Goal: Find specific page/section: Find specific page/section

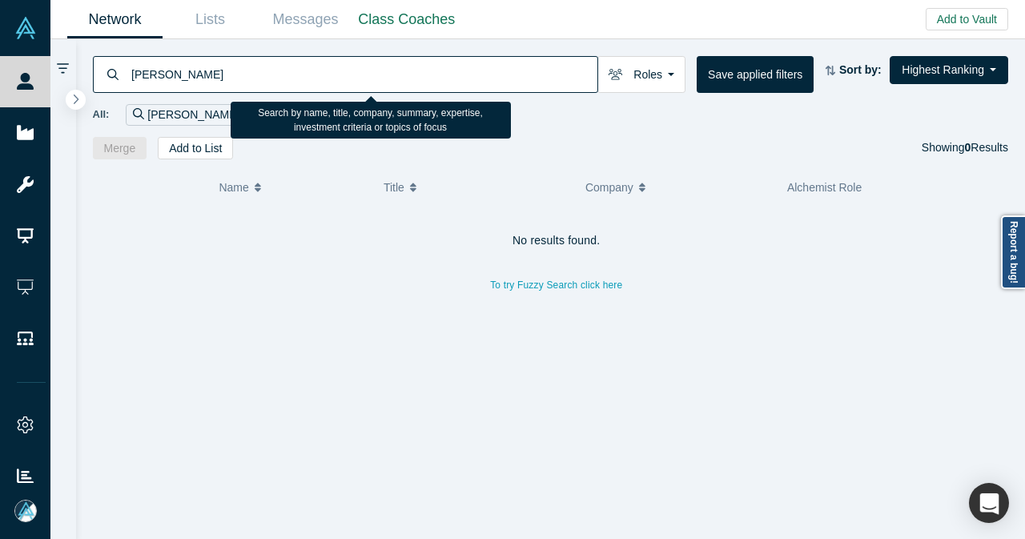
click at [244, 115] on icon "Remove Filter" at bounding box center [247, 113] width 7 height 11
